Goal: Transaction & Acquisition: Purchase product/service

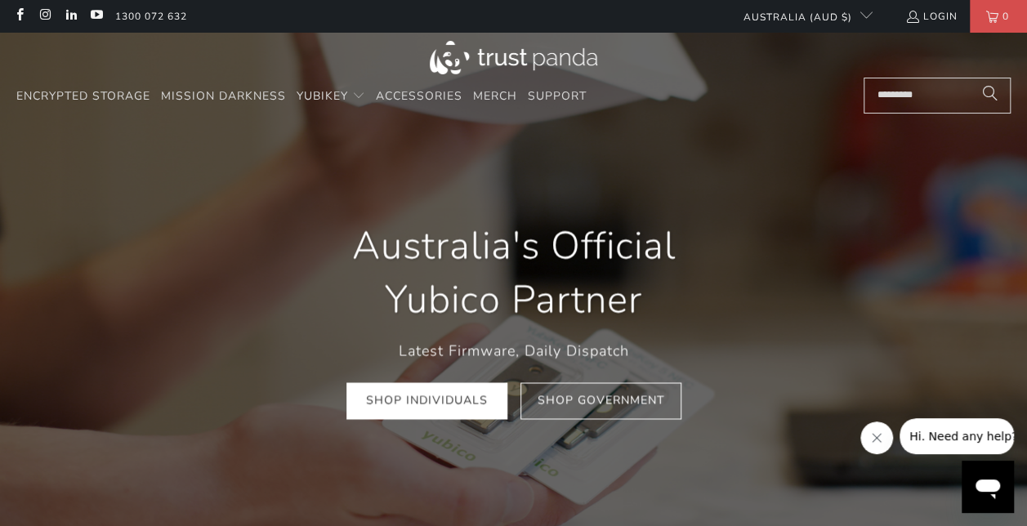
scroll to position [0, 181]
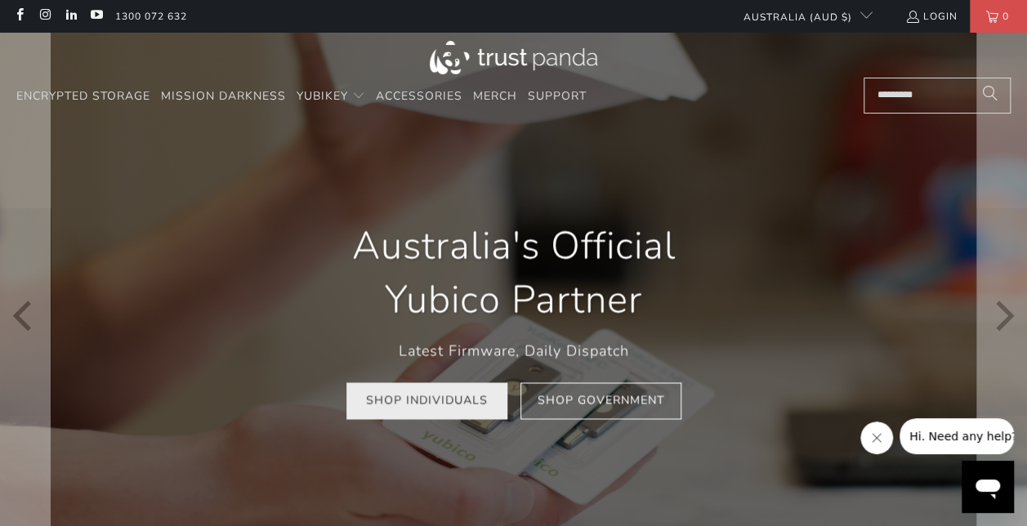
click at [452, 399] on link "Shop Individuals" at bounding box center [426, 401] width 161 height 37
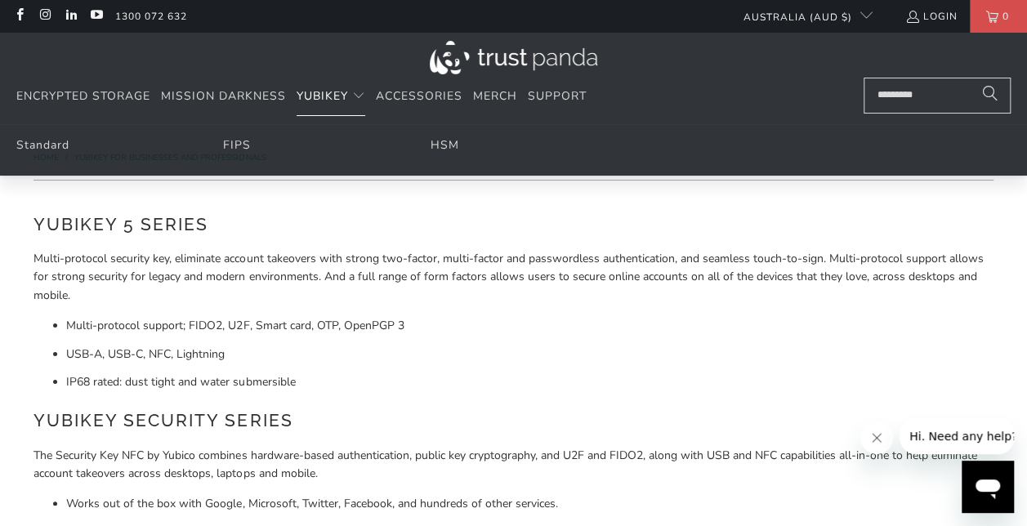
click at [358, 96] on span "Translation missing: en.navigation.header.main_nav" at bounding box center [358, 96] width 13 height 13
click at [230, 145] on link "FIPS" at bounding box center [237, 145] width 28 height 16
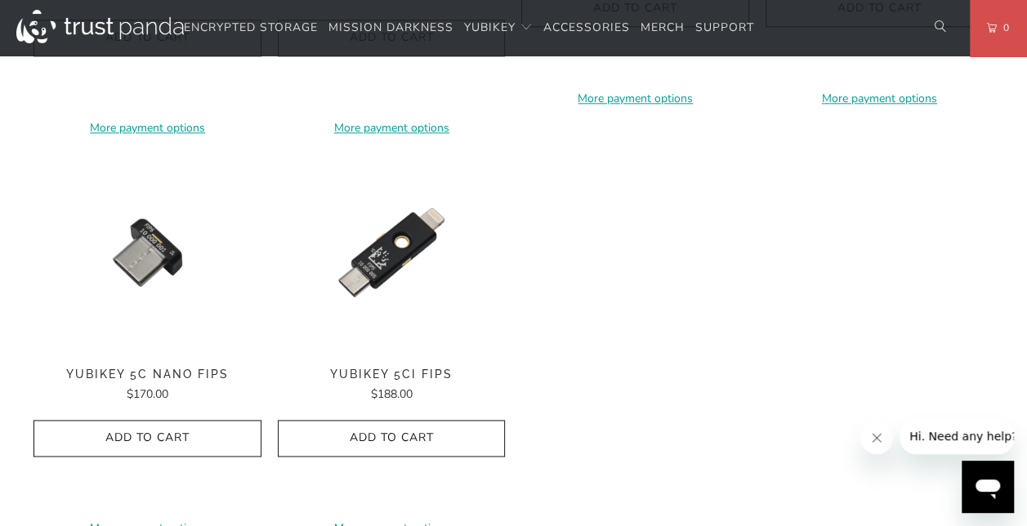
scroll to position [1033, 0]
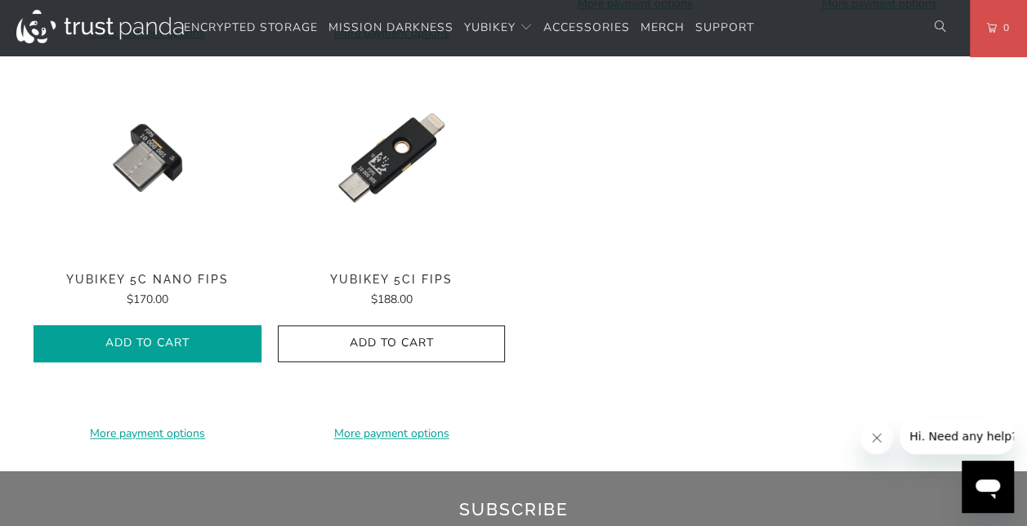
click at [155, 345] on icon "button" at bounding box center [148, 344] width 26 height 26
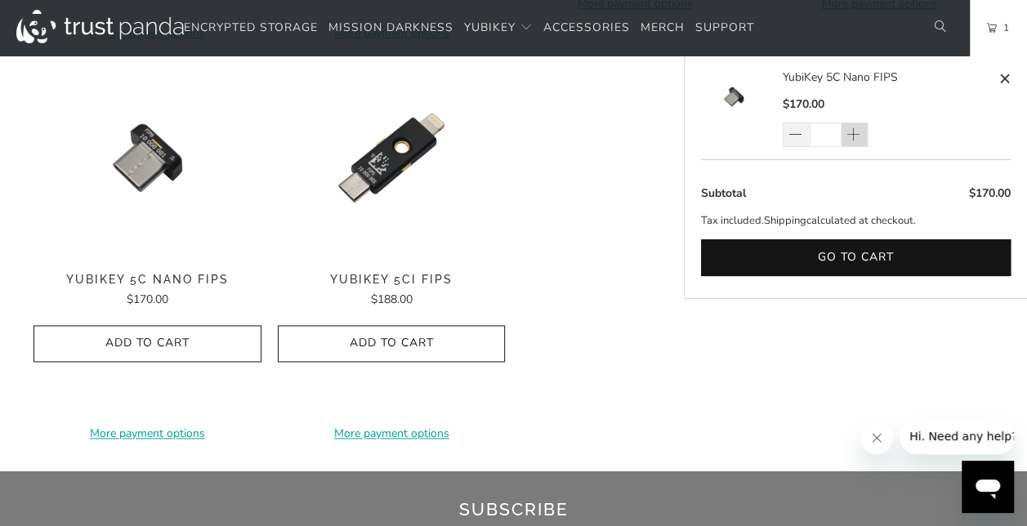
click at [855, 133] on span at bounding box center [853, 135] width 16 height 16
type input "*"
click at [855, 133] on div "*" at bounding box center [836, 135] width 106 height 25
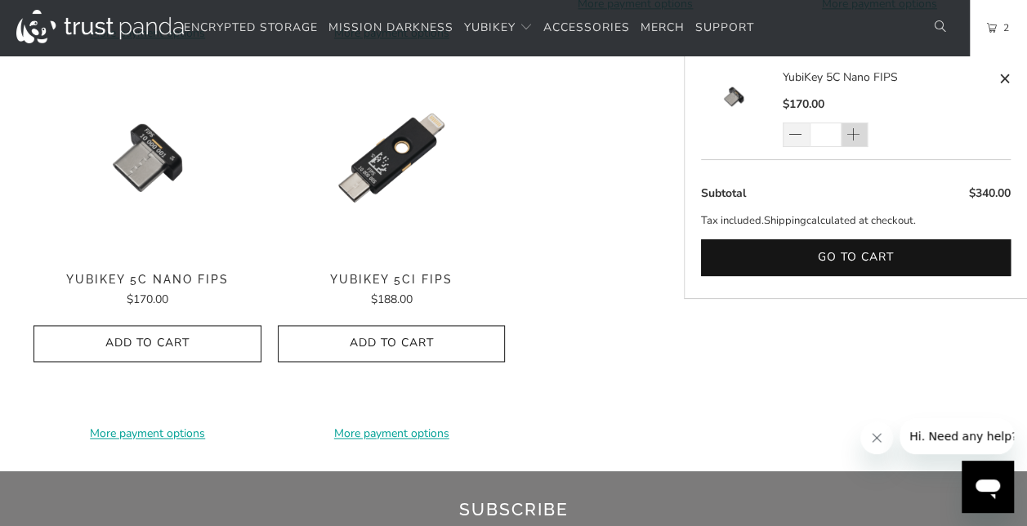
click at [848, 135] on span at bounding box center [853, 135] width 16 height 16
type input "*"
click at [858, 128] on span at bounding box center [853, 135] width 16 height 16
type input "*"
click at [853, 136] on span at bounding box center [853, 135] width 16 height 16
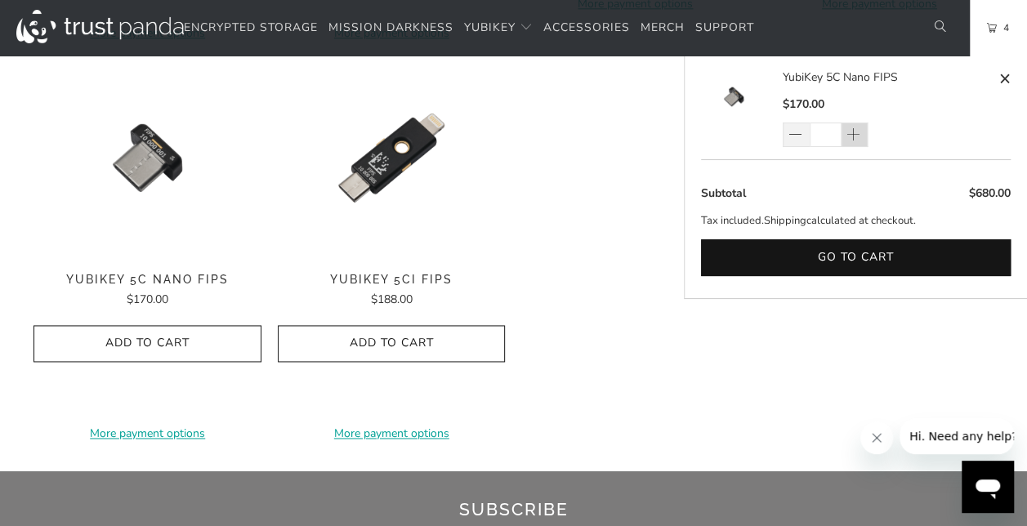
type input "*"
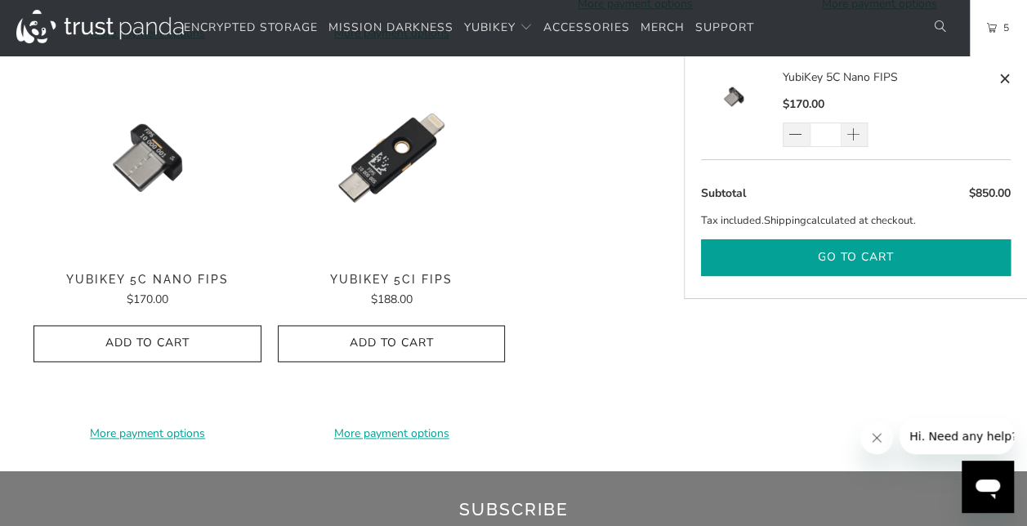
click at [843, 253] on button "Go to cart" at bounding box center [856, 257] width 310 height 37
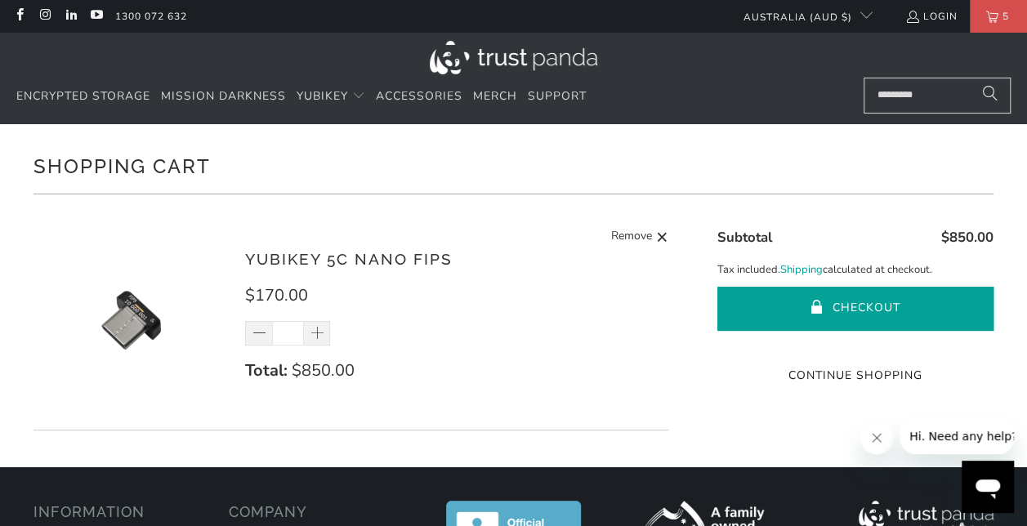
click at [848, 301] on button "Checkout" at bounding box center [855, 309] width 276 height 44
